Goal: Transaction & Acquisition: Purchase product/service

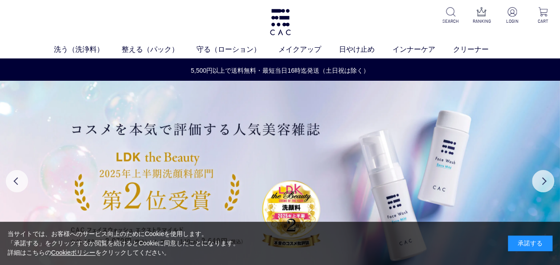
click at [516, 245] on div "承諾する" at bounding box center [530, 243] width 45 height 16
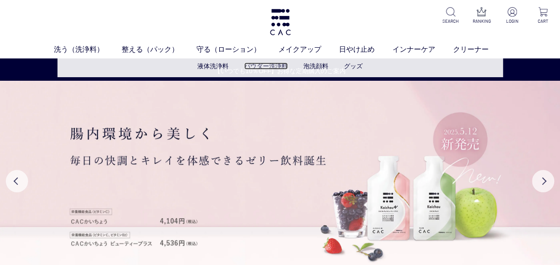
click at [267, 66] on link "パウダー洗浄料" at bounding box center [266, 65] width 44 height 7
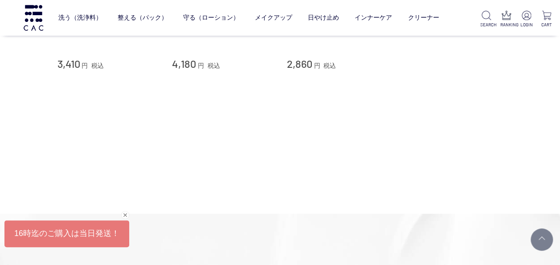
scroll to position [89, 0]
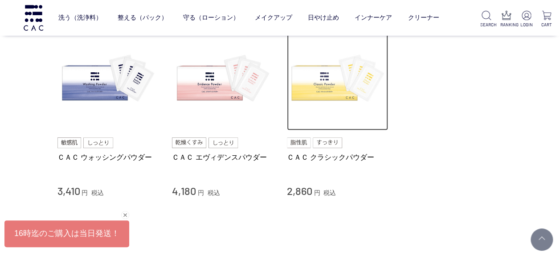
click at [327, 85] on img at bounding box center [338, 80] width 102 height 102
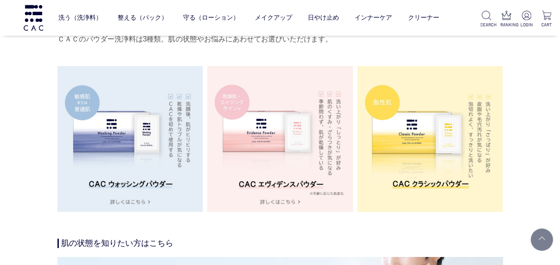
scroll to position [1782, 0]
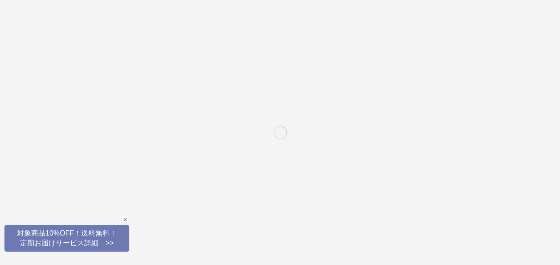
scroll to position [89, 0]
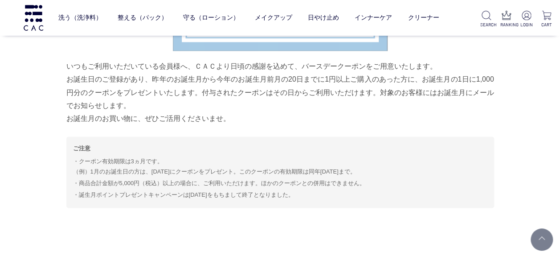
scroll to position [3974, 0]
